Goal: Information Seeking & Learning: Learn about a topic

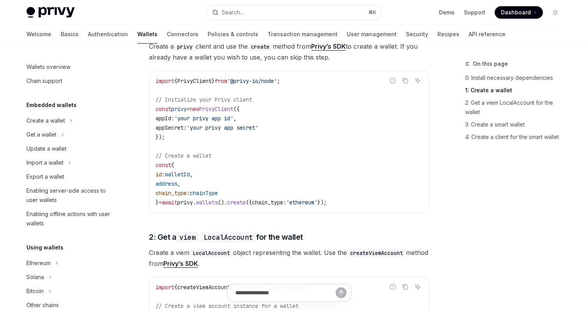
scroll to position [404, 0]
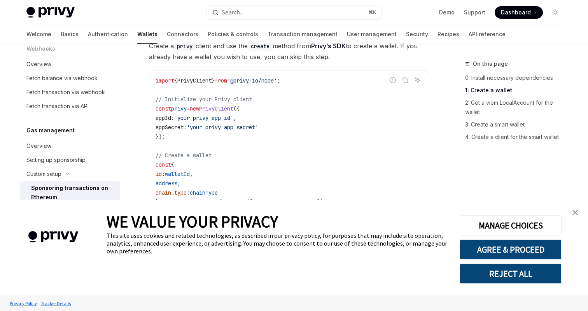
click at [578, 216] on link "close banner" at bounding box center [575, 213] width 16 height 16
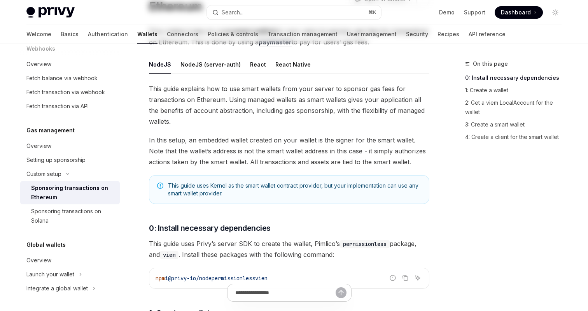
scroll to position [0, 0]
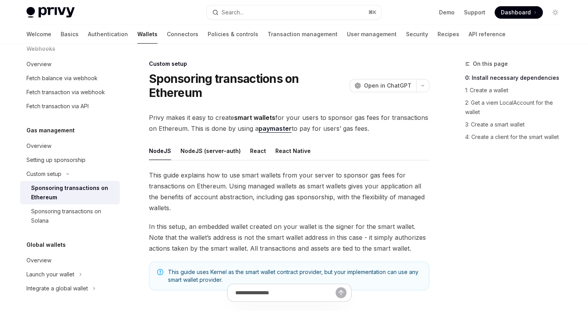
click at [60, 21] on div "Privy Docs home page Search... ⌘ K Demo Support Dashboard Dashboard Search..." at bounding box center [293, 12] width 535 height 25
click at [65, 7] on img at bounding box center [50, 12] width 48 height 11
type textarea "*"
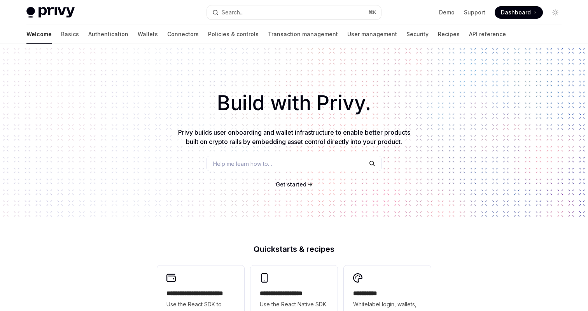
click at [330, 103] on h1 "Build with Privy." at bounding box center [293, 103] width 563 height 30
copy h1 "Privy"
